Goal: Task Accomplishment & Management: Complete application form

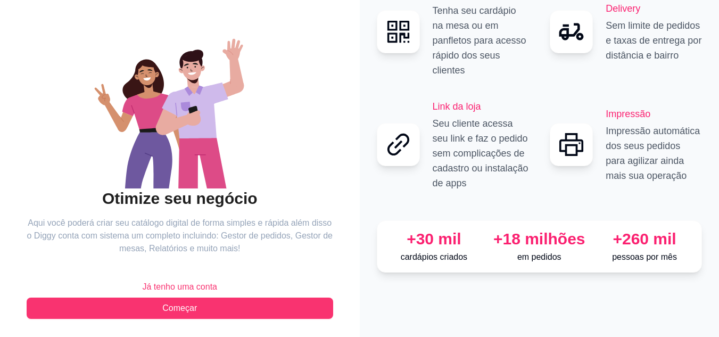
scroll to position [68, 0]
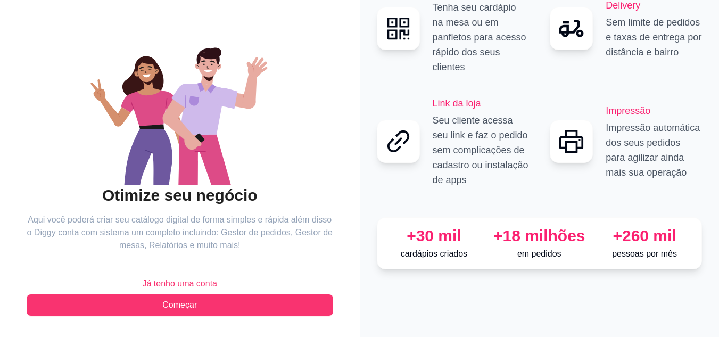
click at [182, 285] on span "Já tenho uma conta" at bounding box center [179, 283] width 75 height 13
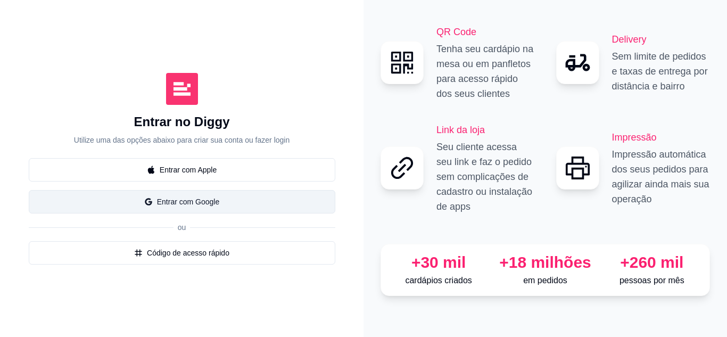
click at [202, 202] on button "Entrar com Google" at bounding box center [182, 201] width 307 height 23
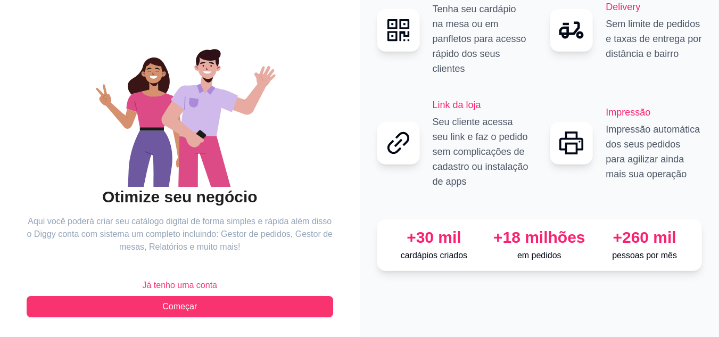
scroll to position [68, 0]
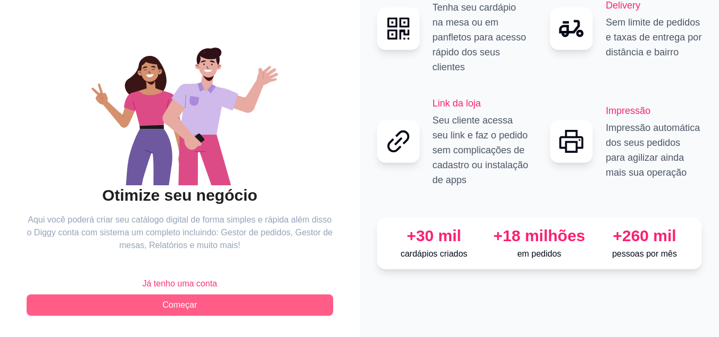
click at [197, 309] on button "Começar" at bounding box center [180, 304] width 307 height 21
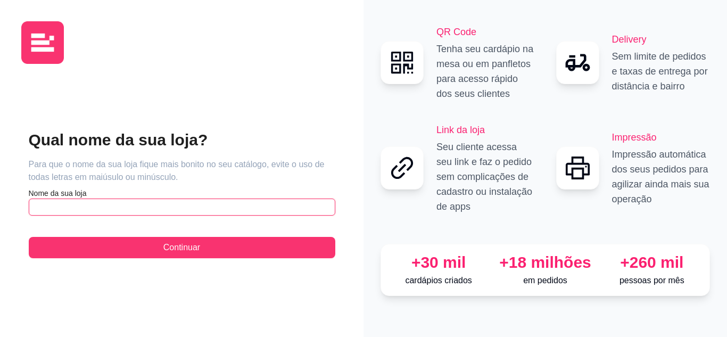
click at [84, 211] on input "text" at bounding box center [182, 207] width 307 height 17
